Goal: Task Accomplishment & Management: Use online tool/utility

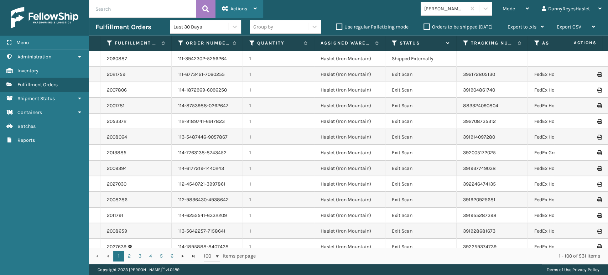
click at [236, 7] on span "Actions" at bounding box center [238, 9] width 17 height 6
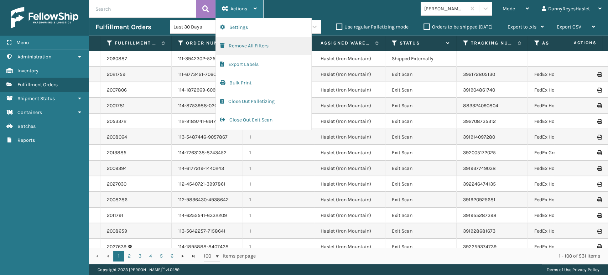
click at [237, 49] on button "Remove All Filters" at bounding box center [263, 46] width 95 height 19
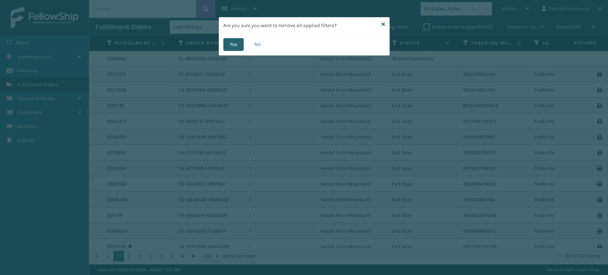
click at [237, 50] on button "Yes" at bounding box center [233, 44] width 20 height 13
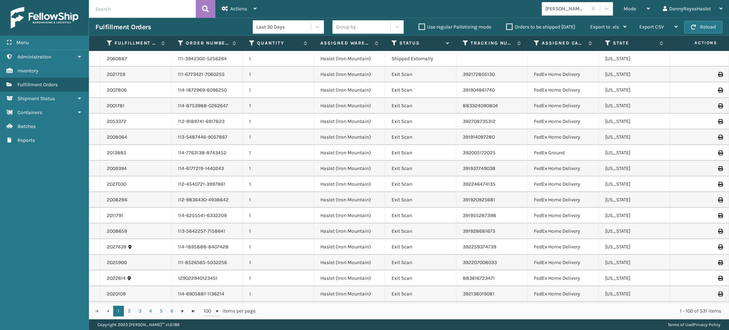
drag, startPoint x: 601, startPoint y: 0, endPoint x: 469, endPoint y: 11, distance: 132.1
click at [469, 11] on div "Mode Regular Mode Picking Mode Labeling Mode Exit Scan Mode [PERSON_NAME] Brand…" at bounding box center [496, 9] width 466 height 18
click at [607, 26] on span "button" at bounding box center [693, 27] width 5 height 5
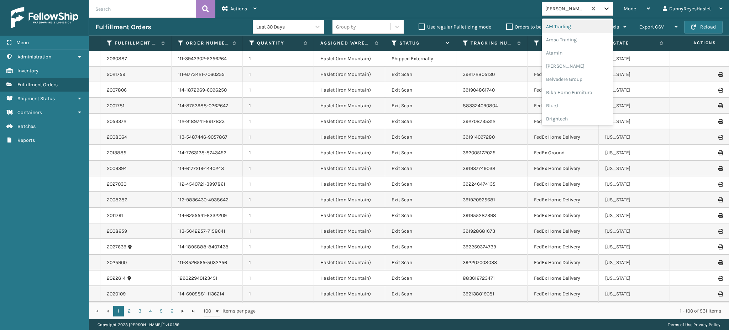
click at [607, 6] on icon at bounding box center [606, 8] width 7 height 7
click at [604, 3] on div at bounding box center [606, 8] width 13 height 13
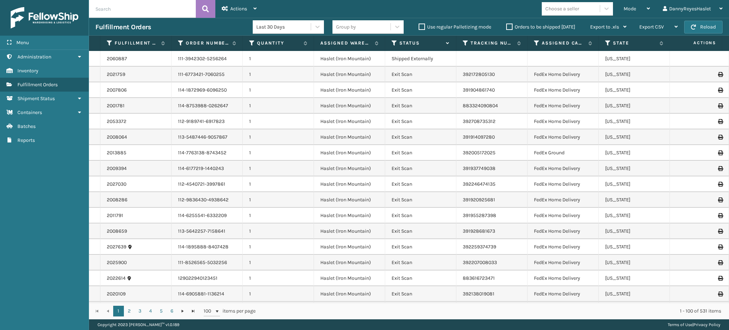
click at [478, 9] on div "Mode Regular Mode Picking Mode Labeling Mode Exit Scan Mode Choose a seller Dan…" at bounding box center [496, 9] width 466 height 18
click at [607, 11] on div "Mode" at bounding box center [637, 9] width 26 height 18
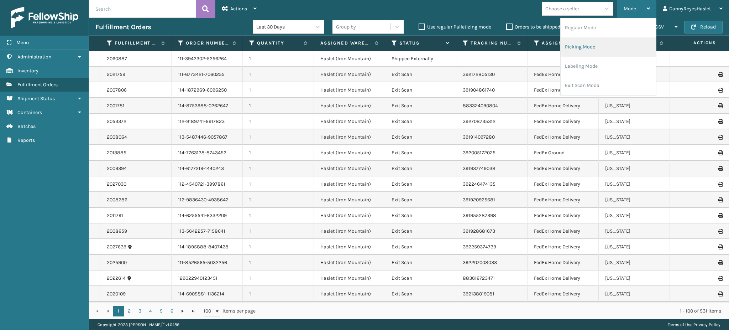
click at [607, 45] on li "Picking Mode" at bounding box center [608, 46] width 95 height 19
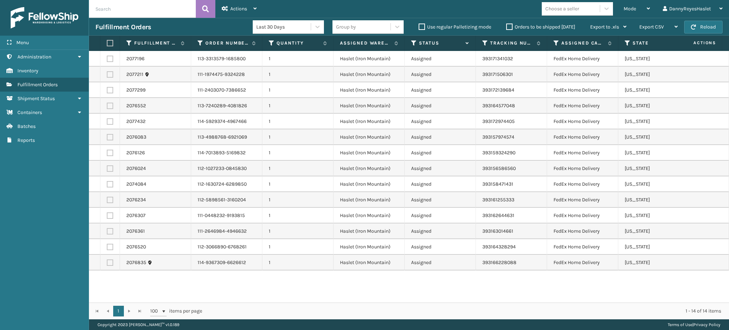
click at [107, 43] on label at bounding box center [109, 43] width 4 height 6
click at [107, 43] on input "checkbox" at bounding box center [107, 43] width 0 height 5
checkbox input "true"
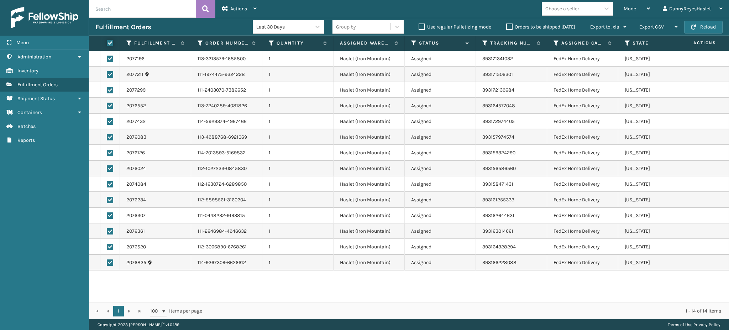
checkbox input "true"
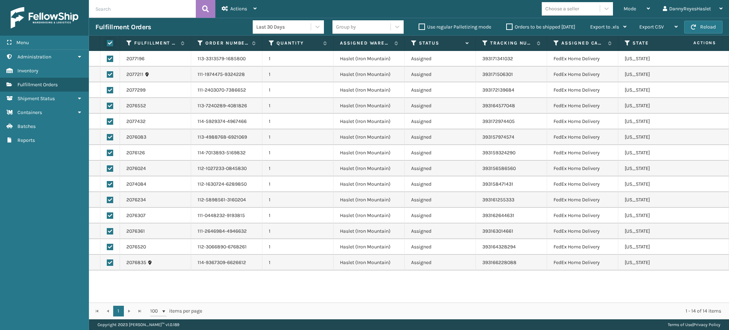
checkbox input "true"
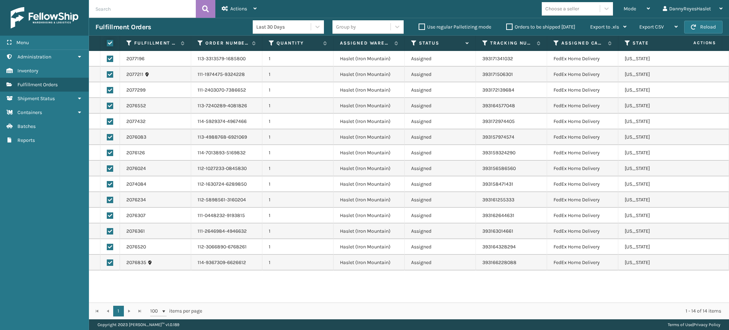
checkbox input "true"
click at [246, 8] on span "Actions" at bounding box center [238, 9] width 17 height 6
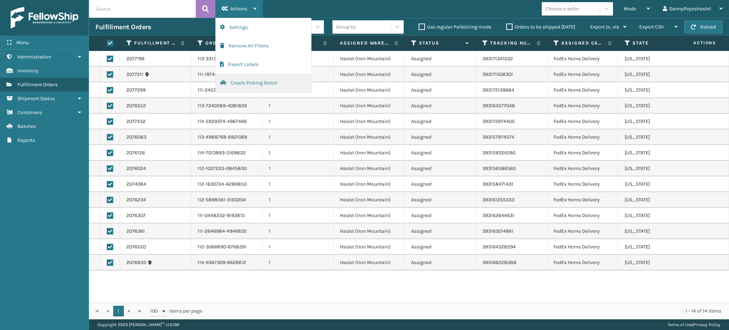
click at [269, 84] on button "Create Picking Batch" at bounding box center [263, 83] width 95 height 19
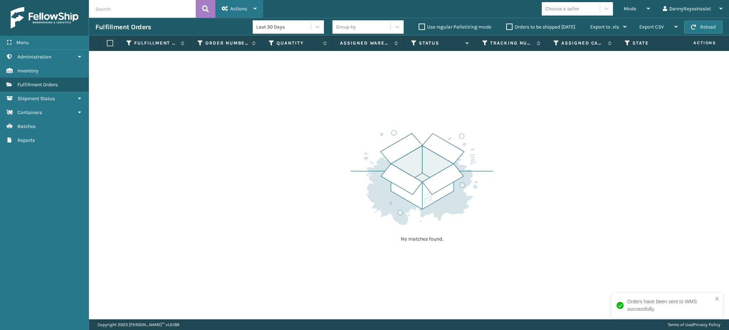
click at [251, 9] on div "Actions" at bounding box center [239, 9] width 35 height 18
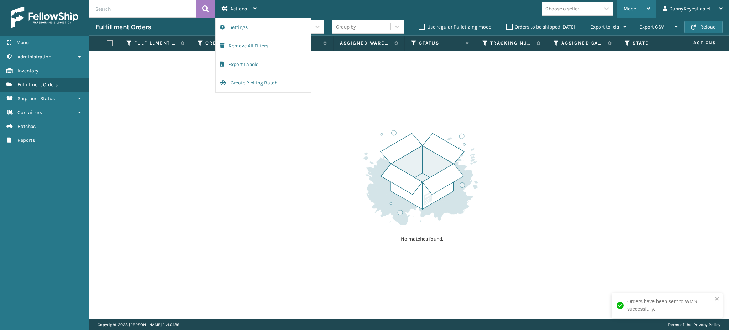
click at [607, 4] on div "Mode" at bounding box center [637, 9] width 26 height 18
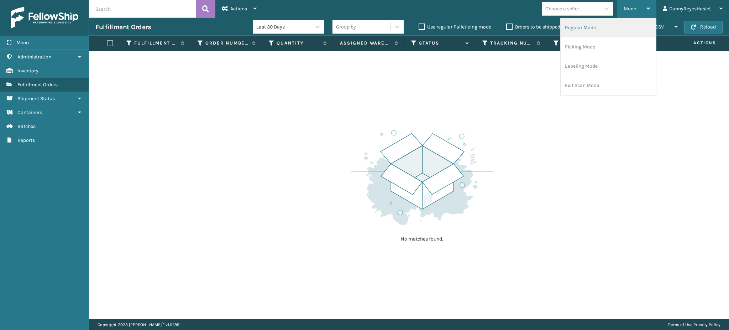
click at [607, 31] on li "Regular Mode" at bounding box center [608, 27] width 95 height 19
